Goal: Transaction & Acquisition: Purchase product/service

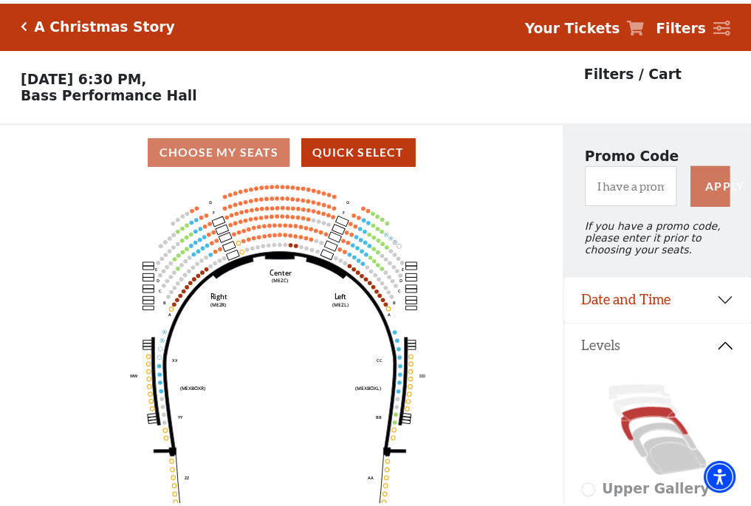
scroll to position [69, 0]
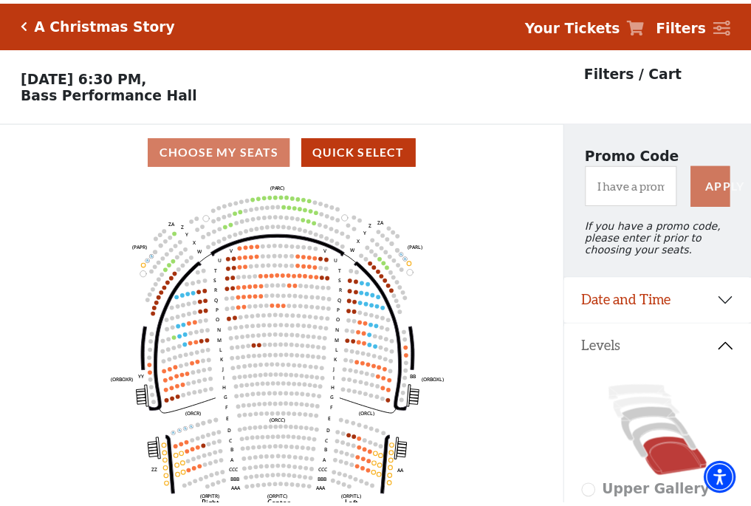
scroll to position [69, 0]
